Goal: Information Seeking & Learning: Learn about a topic

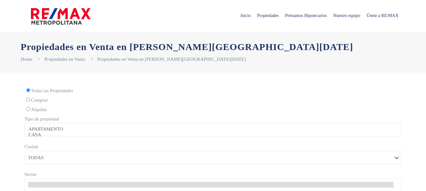
select select
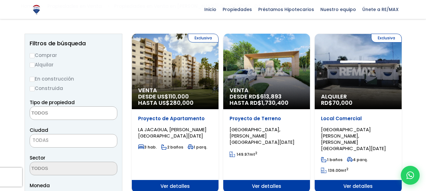
scroll to position [63, 0]
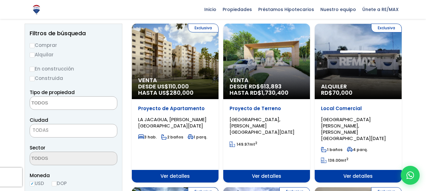
click at [201, 28] on span "Exclusiva" at bounding box center [203, 28] width 31 height 9
click at [200, 26] on span "Exclusiva" at bounding box center [203, 28] width 31 height 9
click at [200, 25] on span "Exclusiva" at bounding box center [203, 28] width 31 height 9
click at [163, 110] on p "Proyecto de Apartamento" at bounding box center [175, 109] width 74 height 6
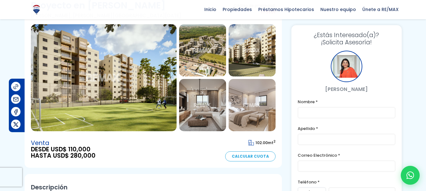
scroll to position [12, 0]
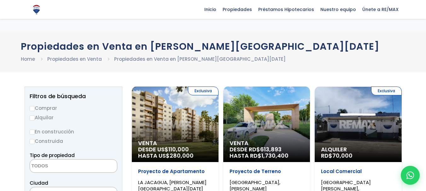
select select
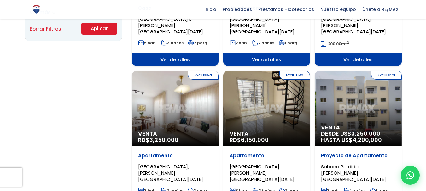
scroll to position [473, 0]
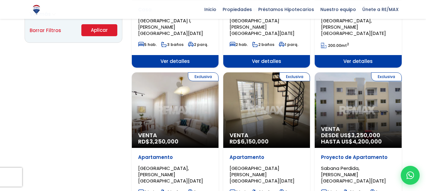
click at [172, 55] on span "Ver detalles" at bounding box center [175, 61] width 87 height 13
click at [171, 55] on span "Ver detalles" at bounding box center [175, 61] width 87 height 13
click at [167, 55] on span "Ver detalles" at bounding box center [175, 61] width 87 height 13
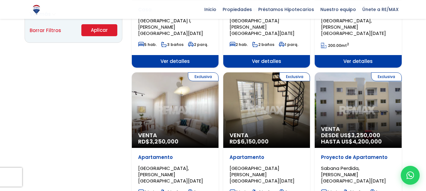
click at [167, 55] on span "Ver detalles" at bounding box center [175, 61] width 87 height 13
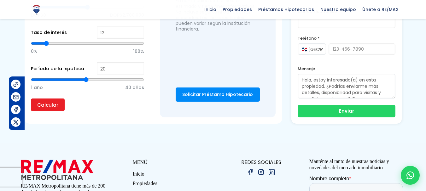
scroll to position [505, 0]
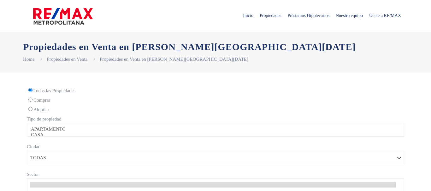
select select
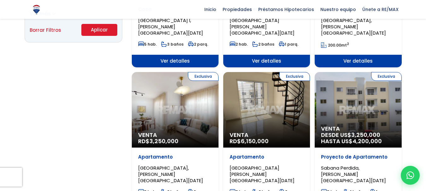
scroll to position [473, 0]
